Goal: Task Accomplishment & Management: Complete application form

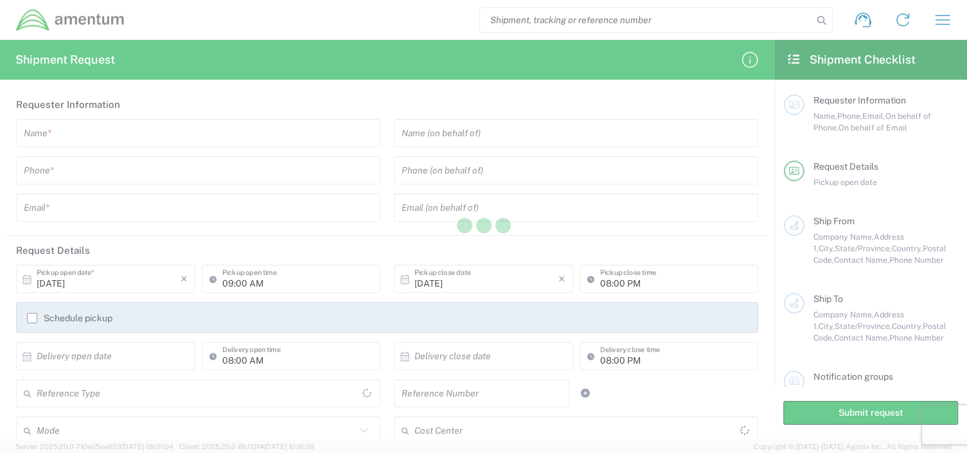
type input "United States"
type input "[GEOGRAPHIC_DATA]"
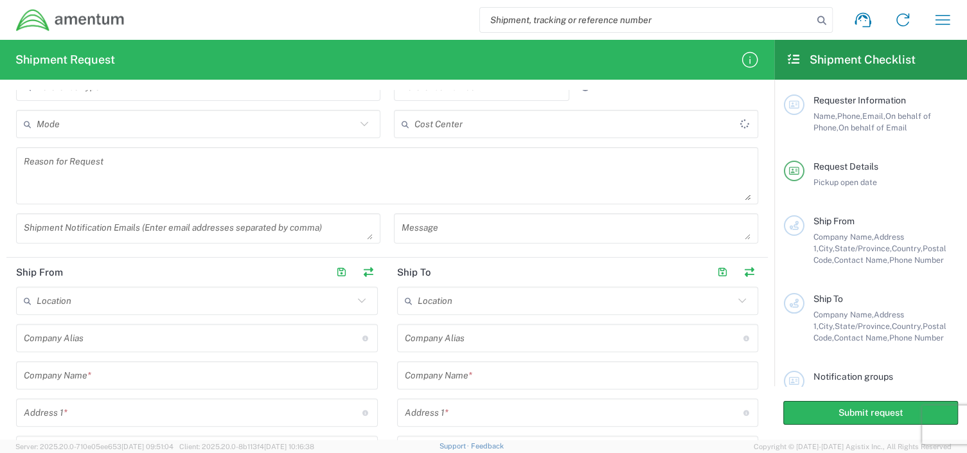
scroll to position [321, 0]
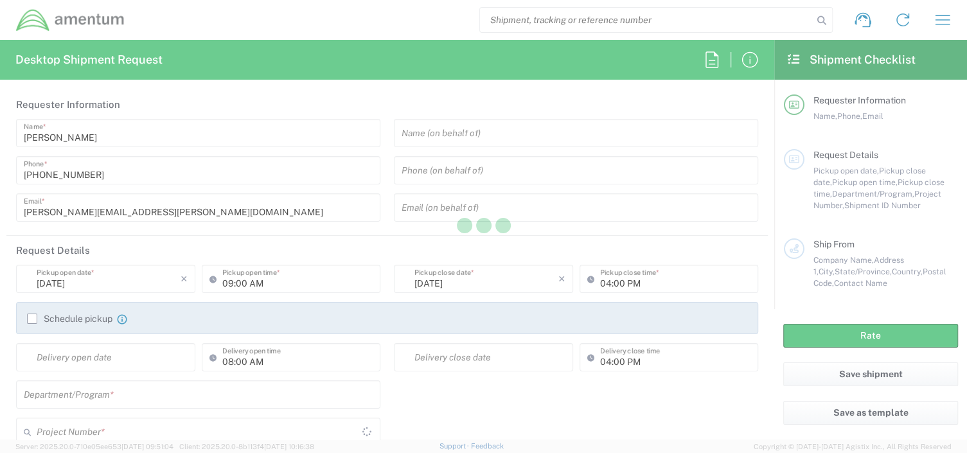
type input "[GEOGRAPHIC_DATA]"
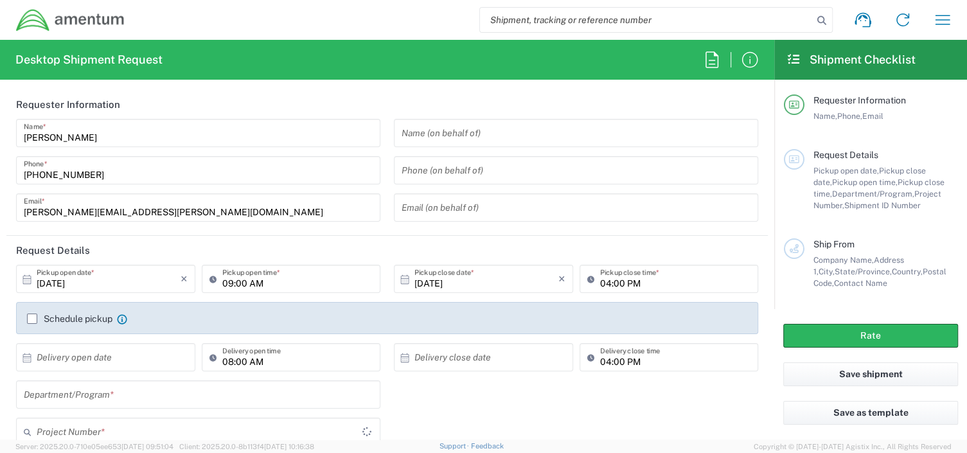
type input "AFM-E"
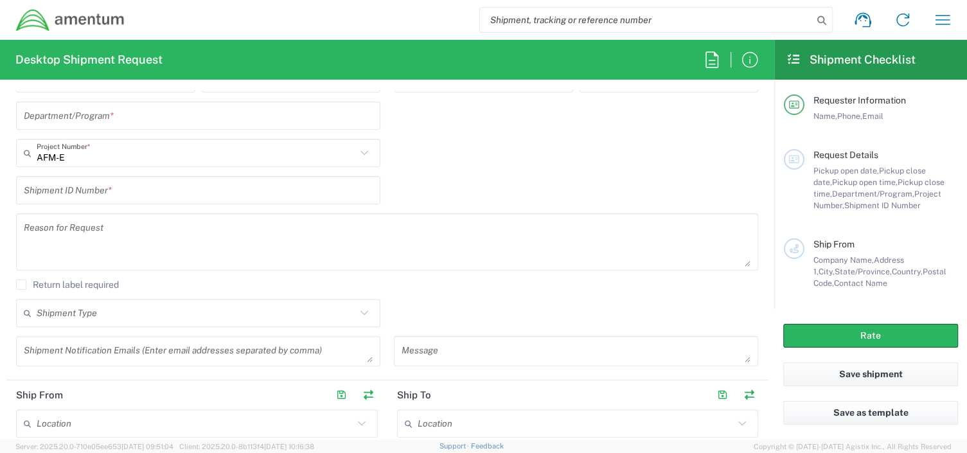
scroll to position [321, 0]
